Goal: Task Accomplishment & Management: Manage account settings

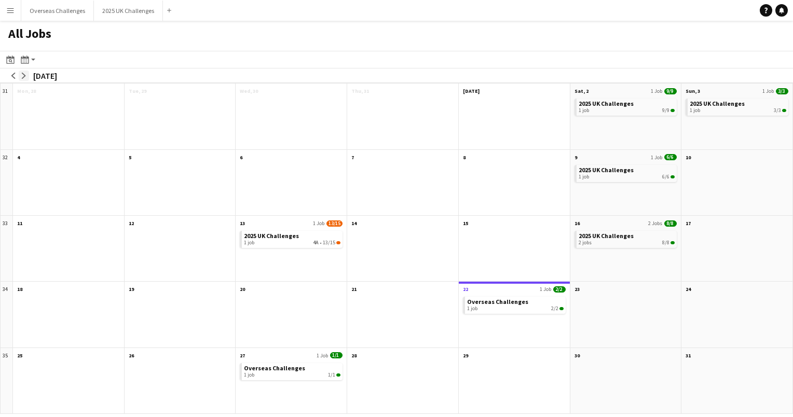
click at [27, 75] on button "arrow-right" at bounding box center [24, 76] width 10 height 10
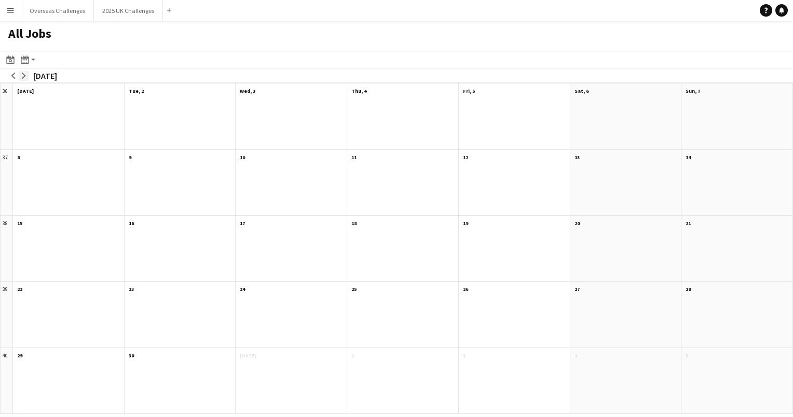
click at [27, 75] on button "arrow-right" at bounding box center [24, 76] width 10 height 10
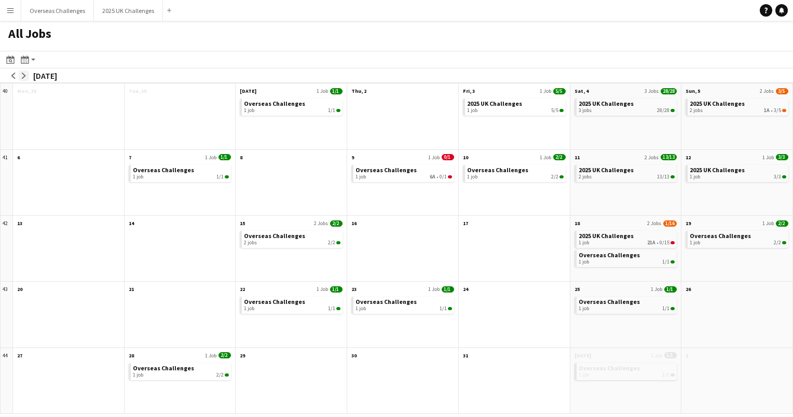
click at [27, 75] on button "arrow-right" at bounding box center [24, 76] width 10 height 10
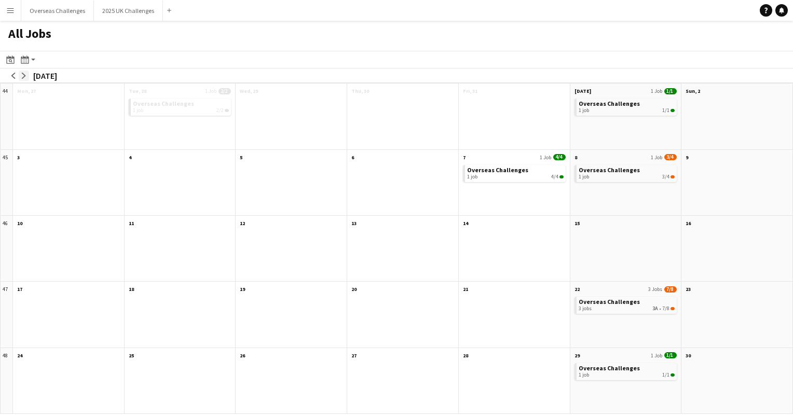
click at [27, 75] on button "arrow-right" at bounding box center [24, 76] width 10 height 10
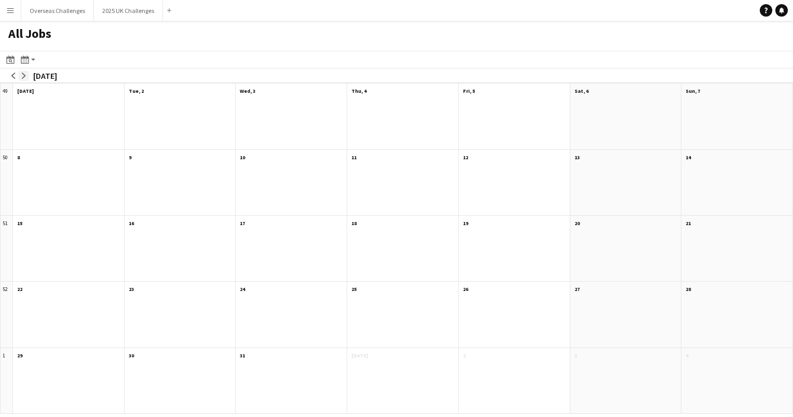
click at [27, 75] on button "arrow-right" at bounding box center [24, 76] width 10 height 10
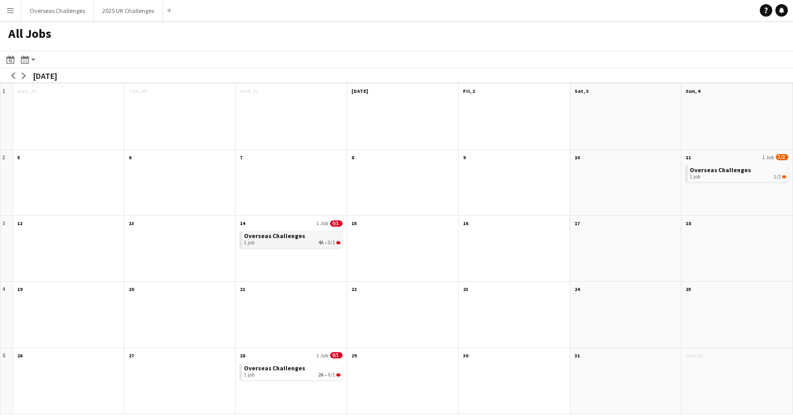
click at [259, 238] on span "Overseas Challenges" at bounding box center [274, 236] width 61 height 8
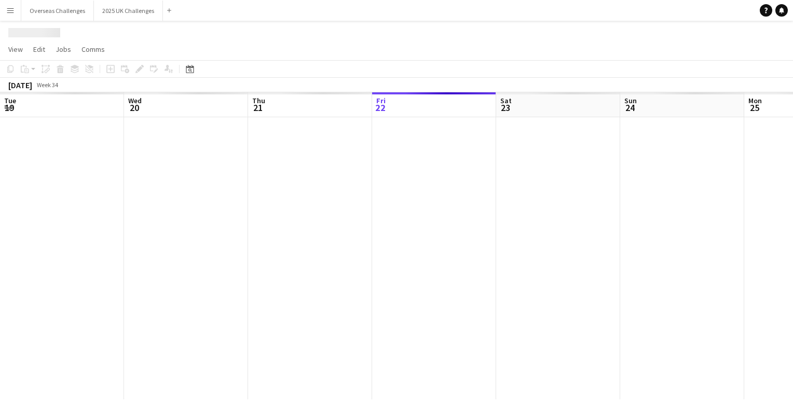
scroll to position [0, 248]
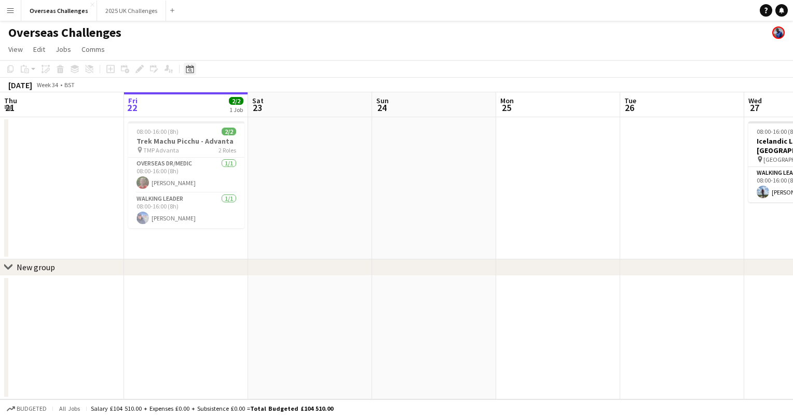
click at [189, 69] on icon "Date picker" at bounding box center [190, 69] width 8 height 8
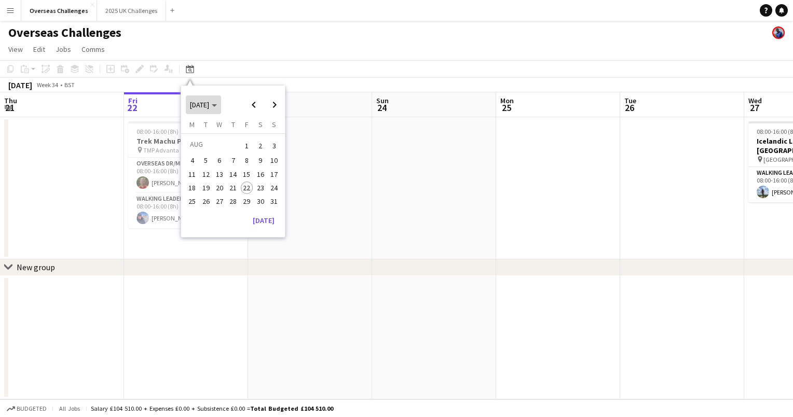
click at [221, 102] on span "Choose month and year" at bounding box center [203, 104] width 35 height 25
click at [246, 154] on span "2026" at bounding box center [244, 158] width 21 height 12
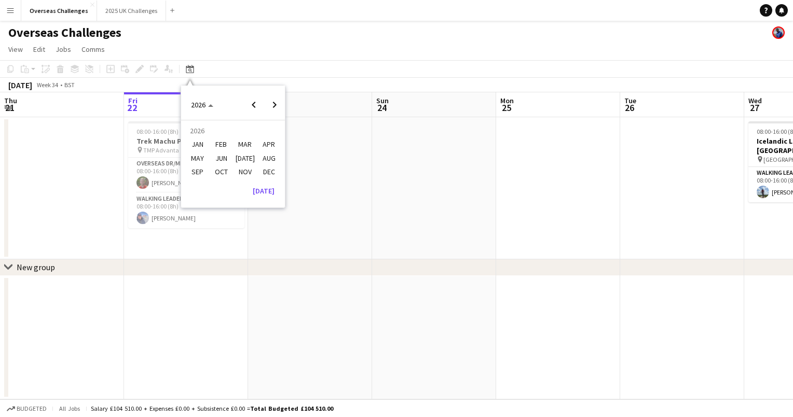
click at [193, 139] on span "JAN" at bounding box center [196, 145] width 21 height 12
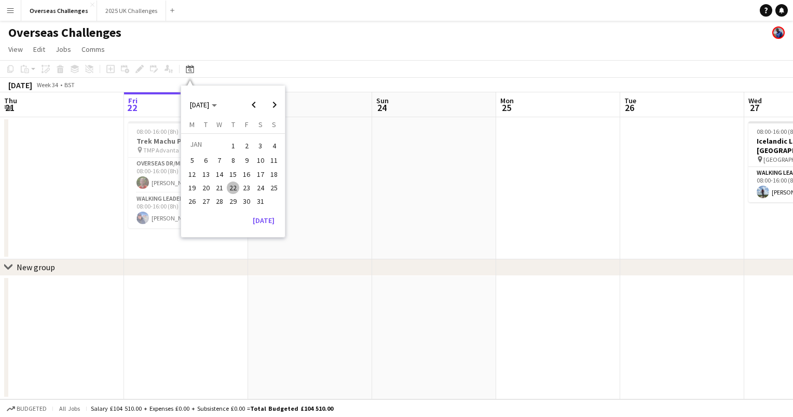
click at [214, 172] on span "14" at bounding box center [219, 174] width 12 height 12
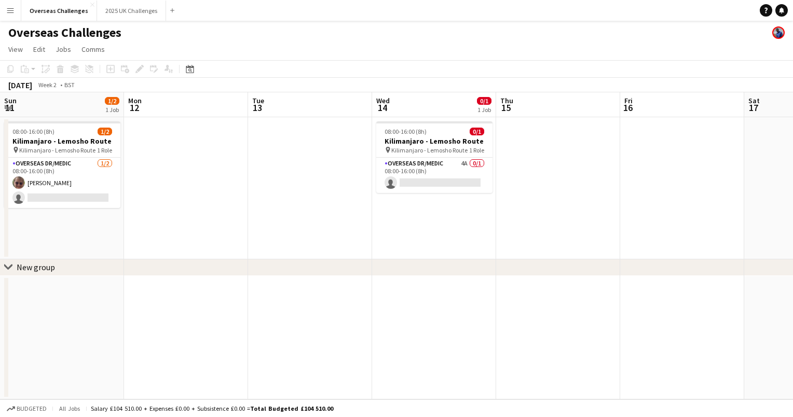
scroll to position [0, 357]
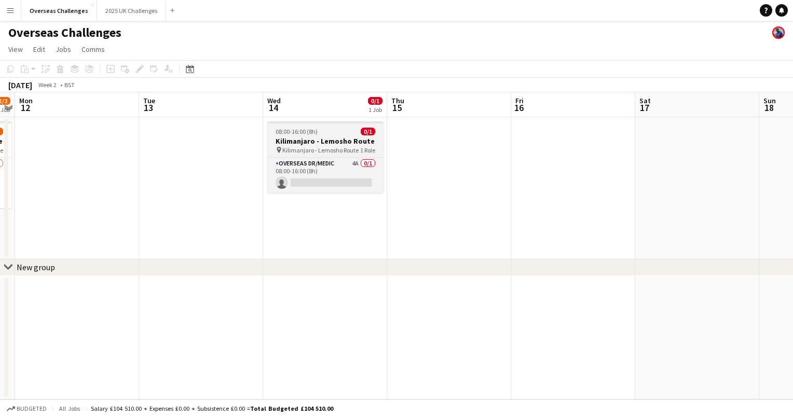
click at [312, 140] on h3 "Kilimanjaro - Lemosho Route" at bounding box center [325, 141] width 116 height 9
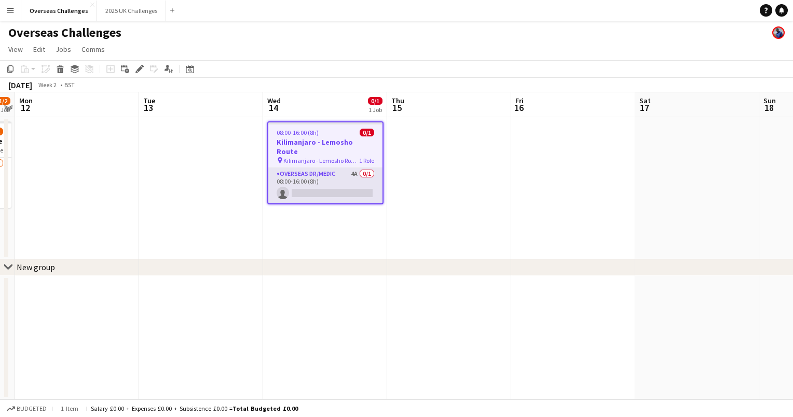
click at [333, 174] on app-card-role "Overseas Dr/Medic 4A 0/1 08:00-16:00 (8h) single-neutral-actions" at bounding box center [325, 185] width 114 height 35
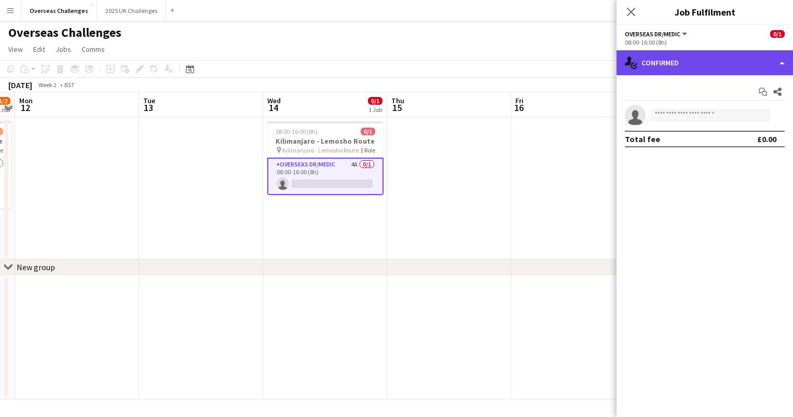
click at [652, 68] on div "single-neutral-actions-check-2 Confirmed" at bounding box center [705, 62] width 176 height 25
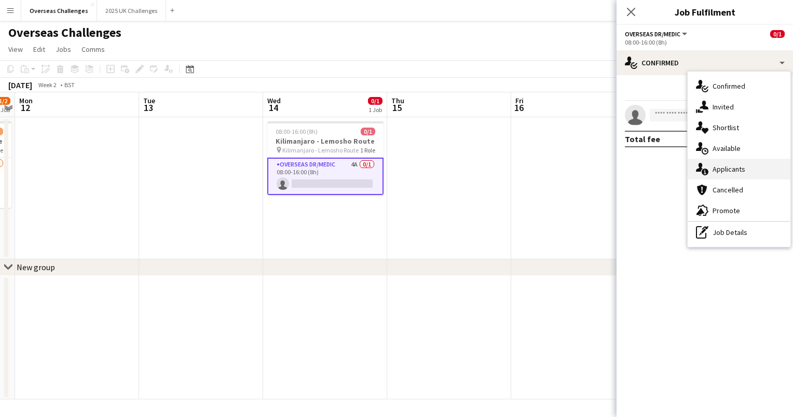
click at [733, 170] on div "single-neutral-actions-information Applicants" at bounding box center [739, 169] width 103 height 21
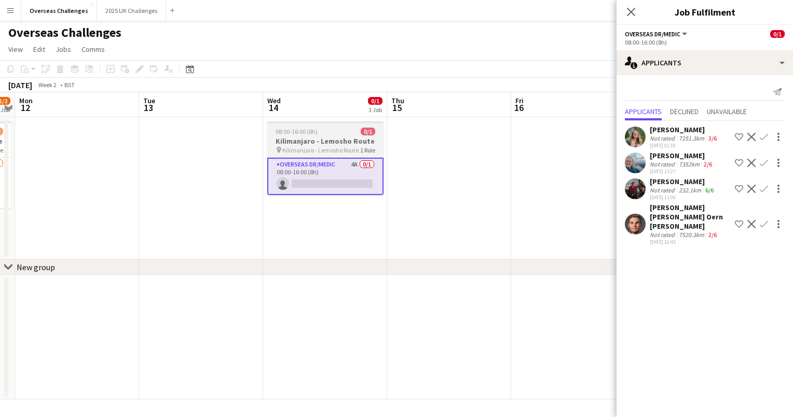
click at [338, 144] on h3 "Kilimanjaro - Lemosho Route" at bounding box center [325, 141] width 116 height 9
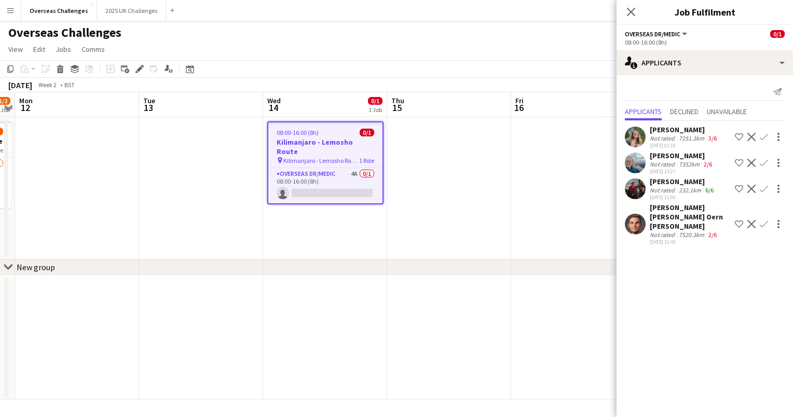
click at [338, 144] on h3 "Kilimanjaro - Lemosho Route" at bounding box center [325, 147] width 114 height 19
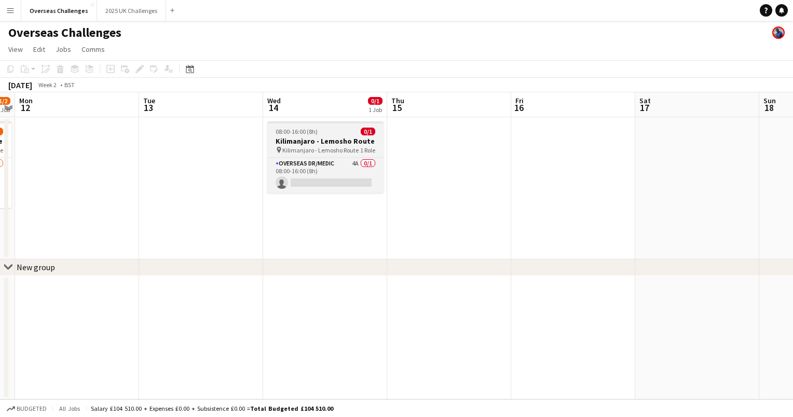
click at [338, 144] on h3 "Kilimanjaro - Lemosho Route" at bounding box center [325, 141] width 116 height 9
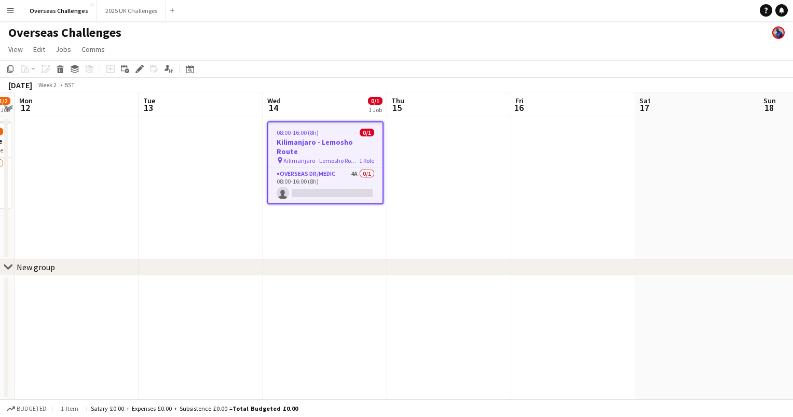
click at [338, 144] on h3 "Kilimanjaro - Lemosho Route" at bounding box center [325, 147] width 114 height 19
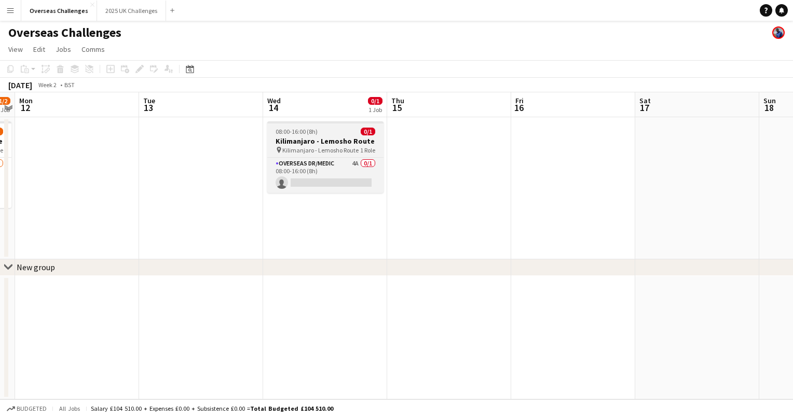
click at [338, 144] on h3 "Kilimanjaro - Lemosho Route" at bounding box center [325, 141] width 116 height 9
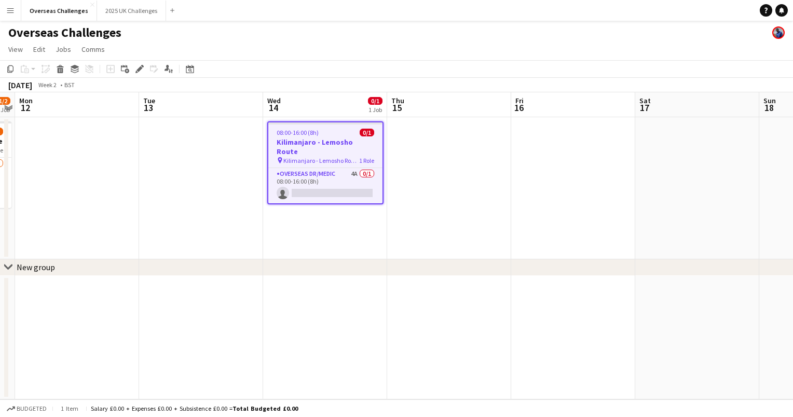
click at [338, 144] on h3 "Kilimanjaro - Lemosho Route" at bounding box center [325, 147] width 114 height 19
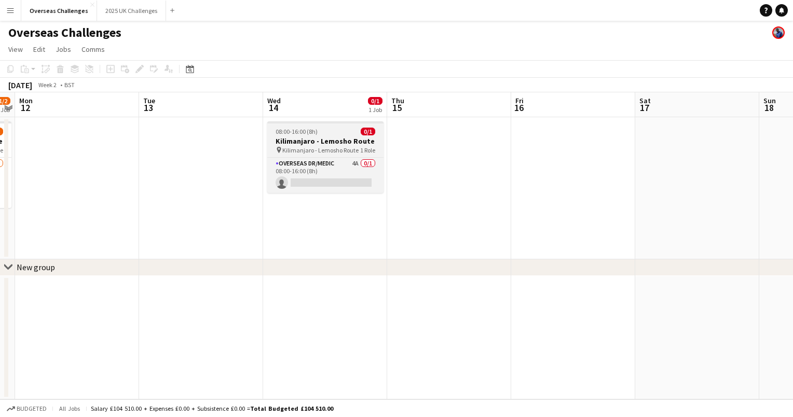
click at [338, 144] on h3 "Kilimanjaro - Lemosho Route" at bounding box center [325, 141] width 116 height 9
